Goal: Task Accomplishment & Management: Manage account settings

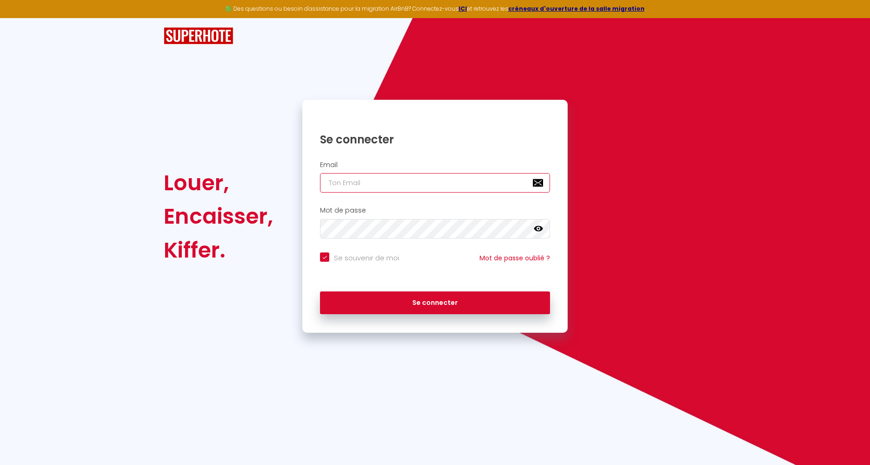
click at [368, 178] on input "email" at bounding box center [435, 182] width 230 height 19
type input "samiraboukhaled@gmail.com"
checkbox input "true"
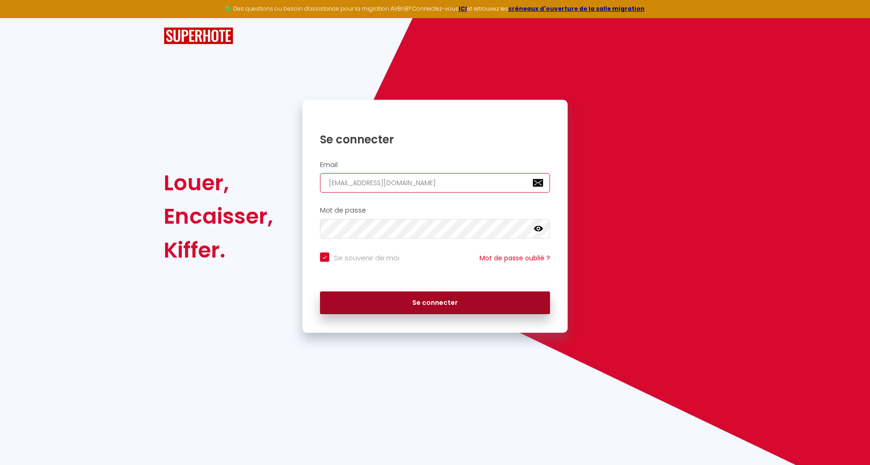
type input "samiraboukhaled@gmail.com"
click at [407, 309] on button "Se connecter" at bounding box center [435, 302] width 230 height 23
checkbox input "true"
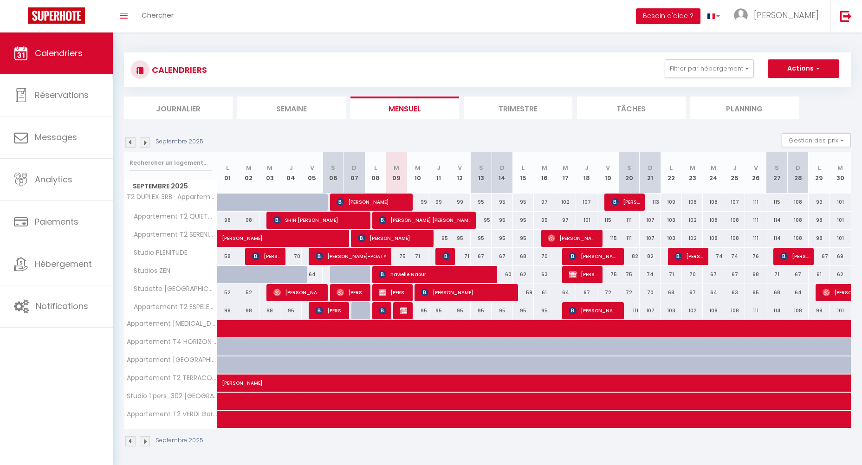
click at [406, 308] on img at bounding box center [403, 310] width 7 height 7
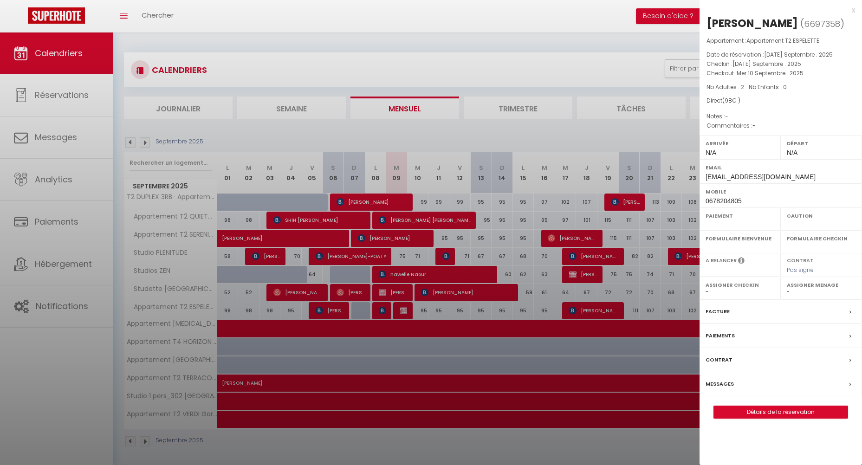
select select "OK"
select select "KO"
select select "0"
select select "1"
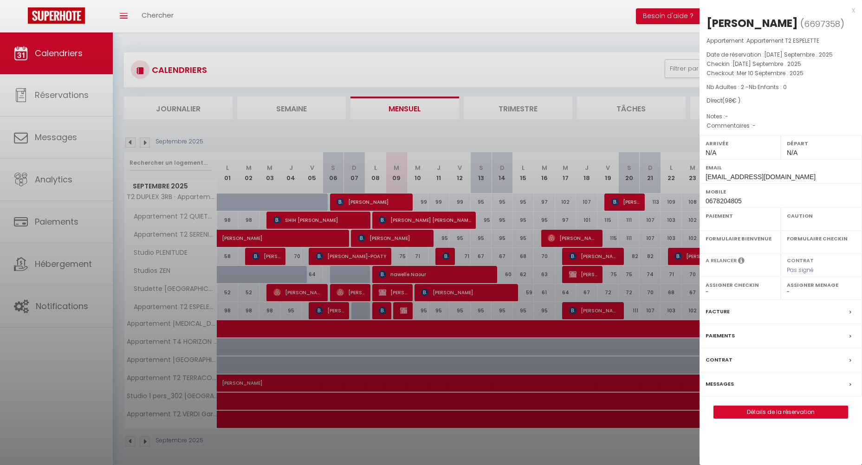
select select
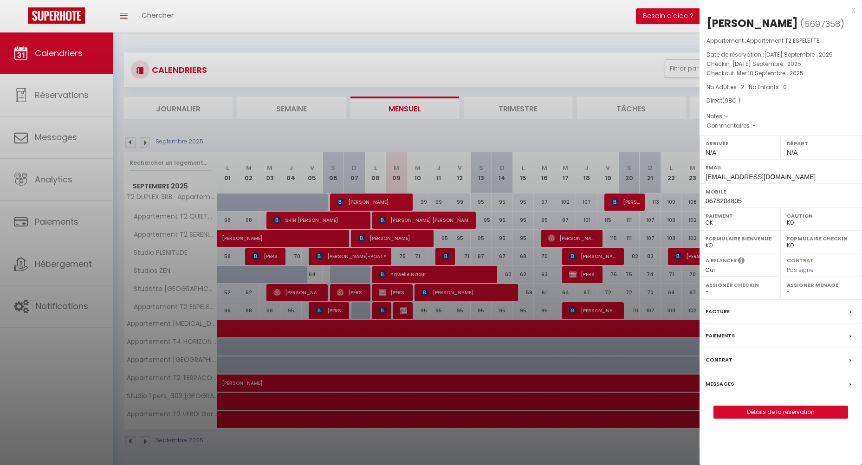
click at [779, 335] on div "Paiements" at bounding box center [780, 336] width 162 height 24
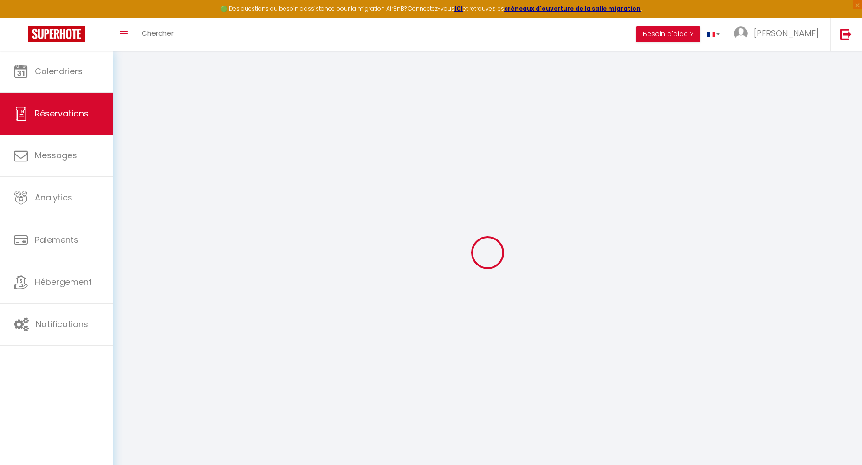
select select
checkbox input "false"
select select
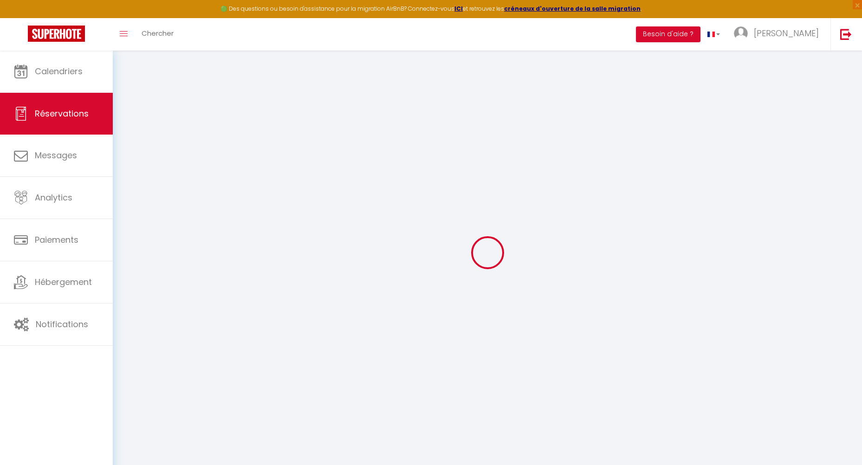
checkbox input "false"
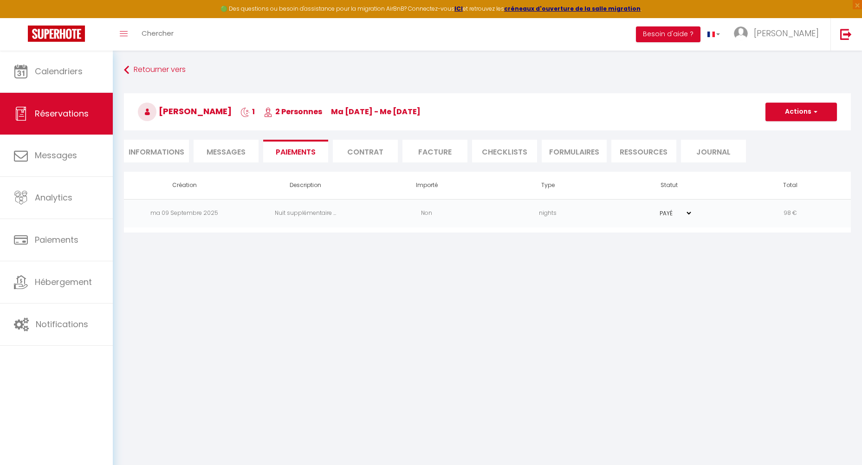
click at [422, 153] on li "Facture" at bounding box center [434, 151] width 65 height 23
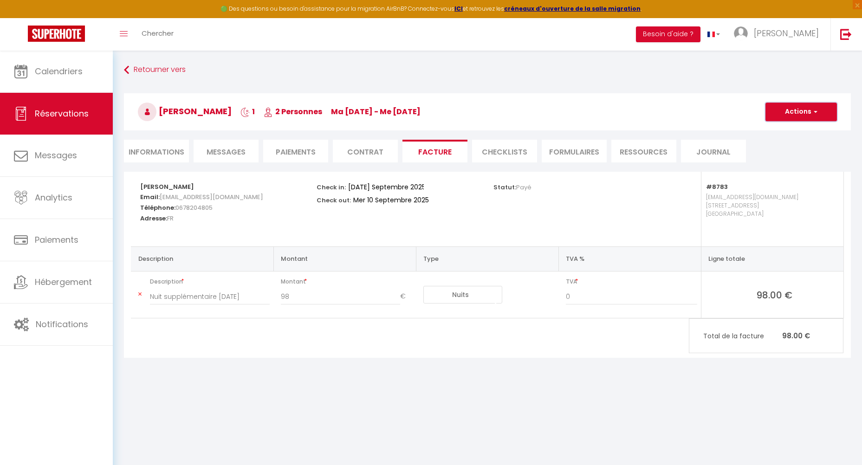
click at [781, 110] on button "Actions" at bounding box center [800, 112] width 71 height 19
click at [793, 142] on link "Aperçu et éditer" at bounding box center [794, 144] width 78 height 12
click at [816, 110] on span "button" at bounding box center [814, 112] width 6 height 8
click at [781, 142] on link "Aperçu et éditer" at bounding box center [794, 144] width 78 height 12
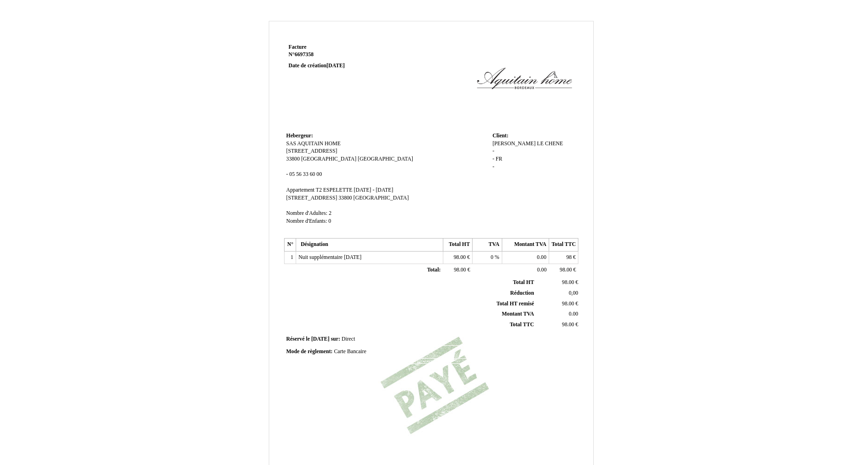
scroll to position [96, 0]
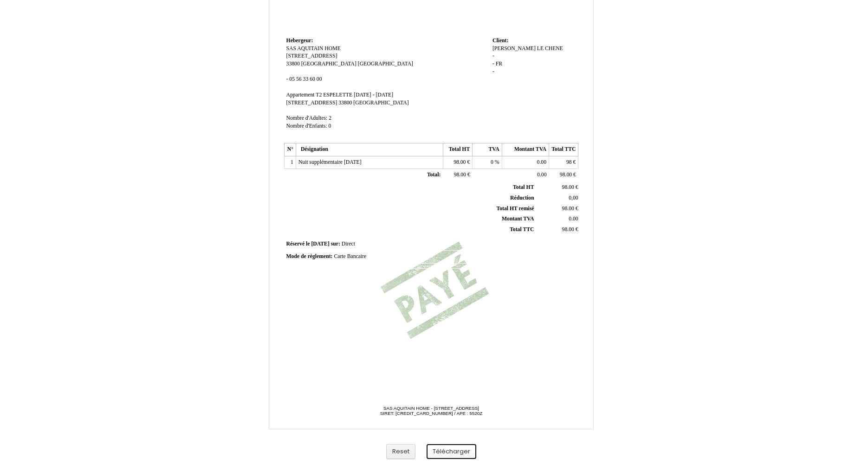
click at [447, 457] on button "Télécharger" at bounding box center [451, 451] width 50 height 15
click at [447, 452] on button "Télécharger" at bounding box center [451, 451] width 50 height 15
click at [456, 450] on button "Télécharger" at bounding box center [451, 451] width 50 height 15
